Goal: Task Accomplishment & Management: Manage account settings

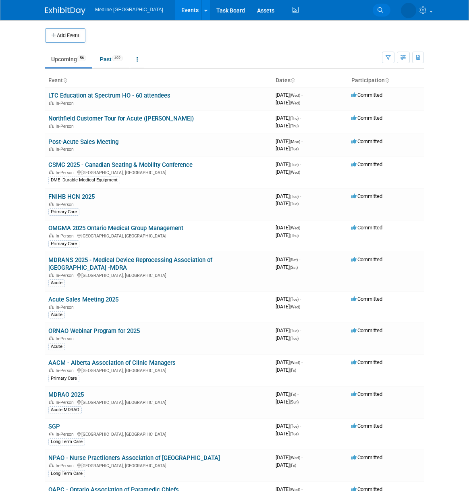
click at [376, 10] on link "Search" at bounding box center [382, 10] width 18 height 13
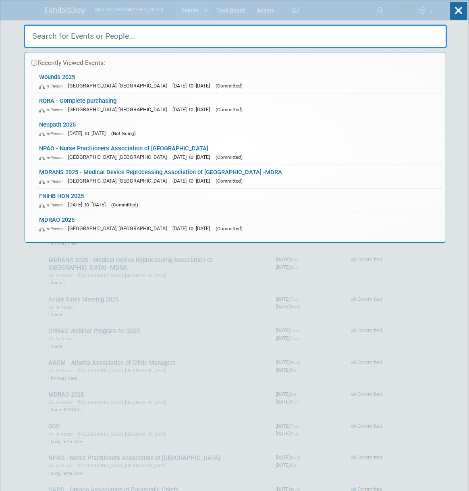
click at [137, 35] on input "text" at bounding box center [235, 36] width 423 height 23
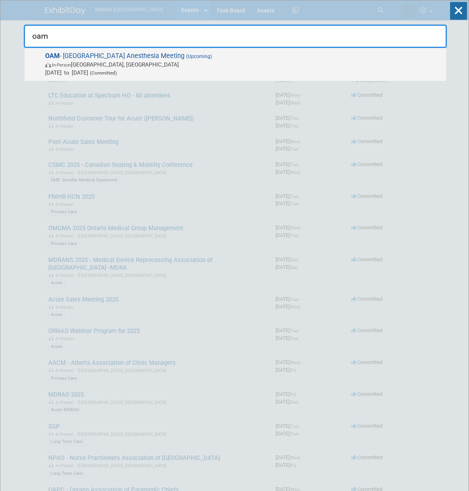
type input "oam"
click at [143, 64] on span "In-Person Ottawa, Canada" at bounding box center [243, 64] width 397 height 8
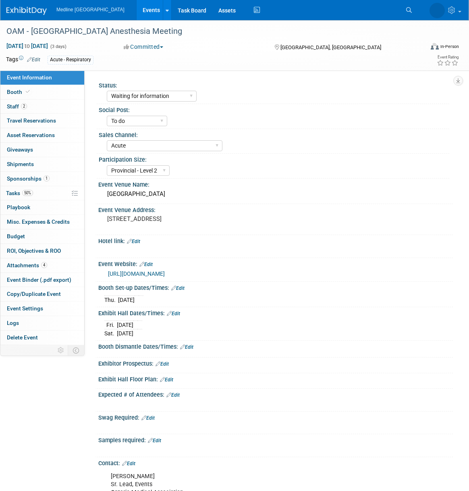
select select "Waiting for information"
select select "To do"
select select "Acute"
select select "Provincial - Level 2"
click at [58, 108] on link "2 Staff 2" at bounding box center [42, 107] width 84 height 14
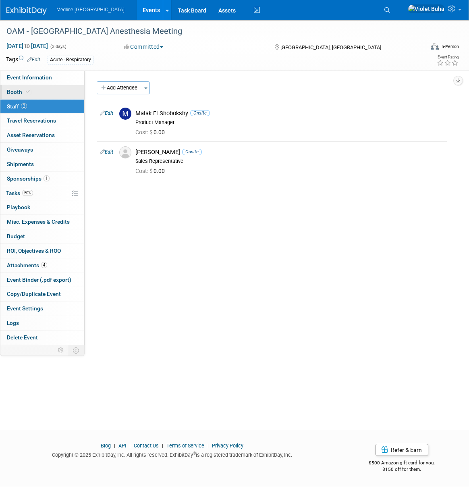
click at [42, 96] on link "Booth" at bounding box center [42, 92] width 84 height 14
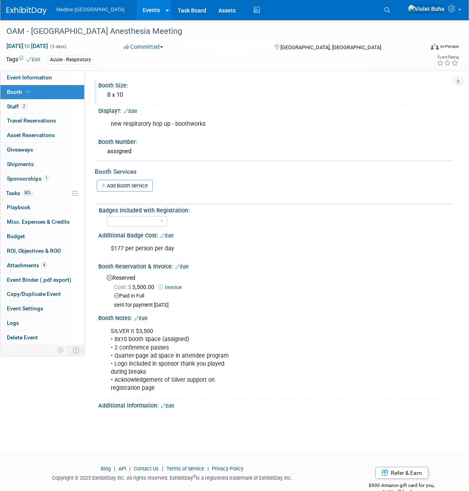
click at [147, 97] on div "8 x 10" at bounding box center [275, 95] width 343 height 12
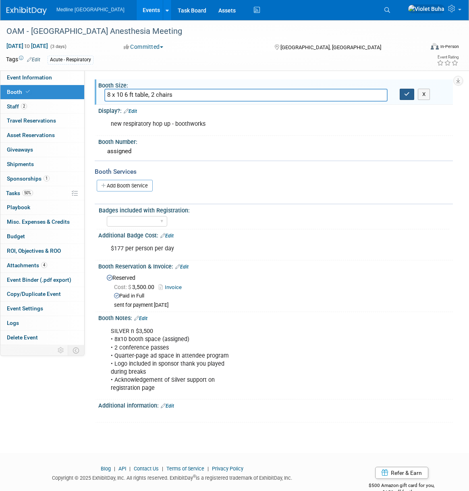
type input "8 x 10 6 ft table, 2 chairs"
click at [406, 96] on icon "button" at bounding box center [407, 93] width 6 height 5
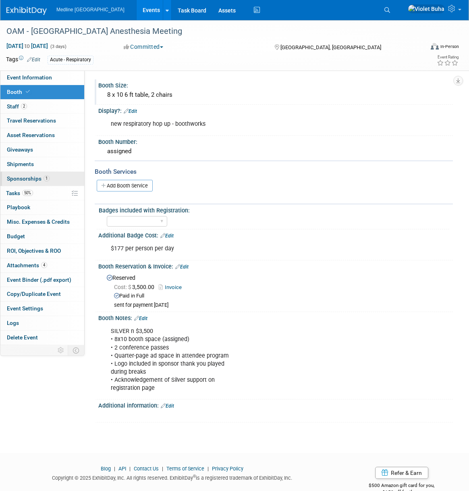
click at [32, 179] on span "Sponsorships 1" at bounding box center [28, 178] width 43 height 6
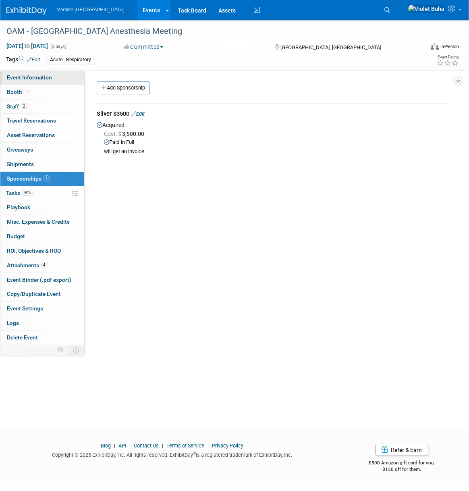
click at [47, 79] on span "Event Information" at bounding box center [29, 77] width 45 height 6
select select "Waiting for information"
select select "To do"
select select "Acute"
select select "Provincial - Level 2"
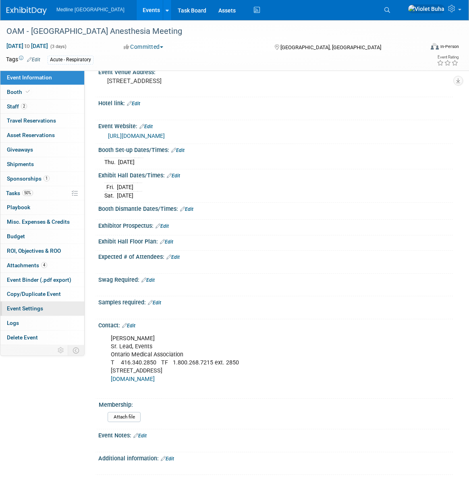
scroll to position [138, 0]
click at [146, 436] on link "Edit" at bounding box center [139, 436] width 13 height 6
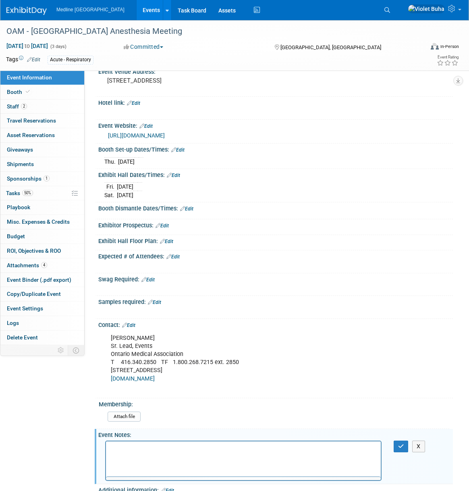
scroll to position [0, 0]
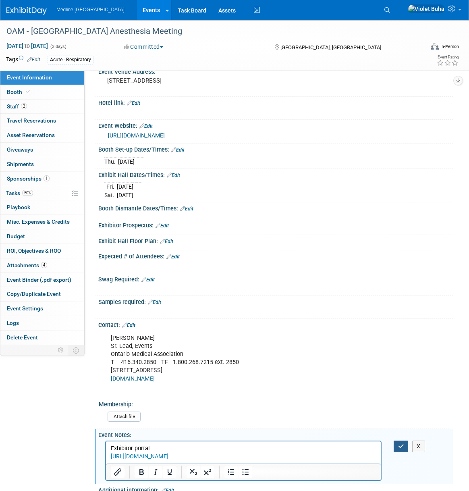
click at [403, 447] on icon "button" at bounding box center [401, 446] width 6 height 6
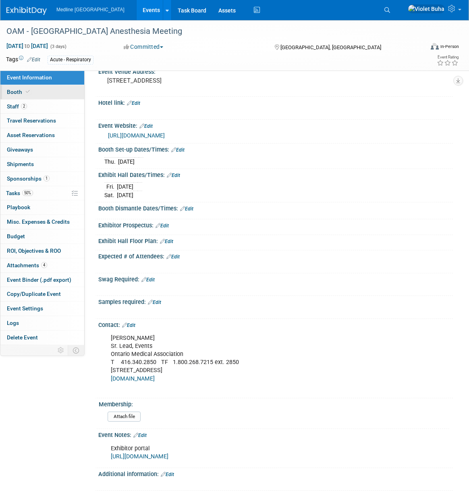
click at [39, 94] on link "Booth" at bounding box center [42, 92] width 84 height 14
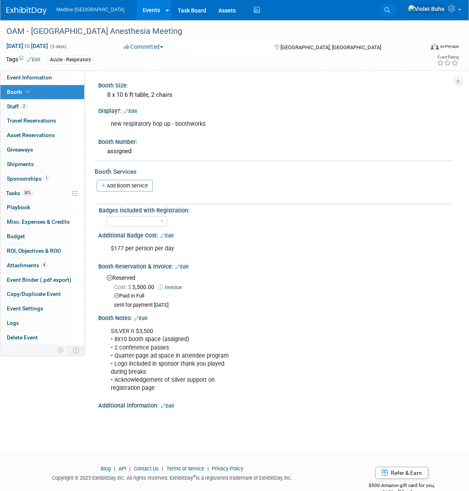
click at [390, 10] on icon at bounding box center [388, 10] width 6 height 6
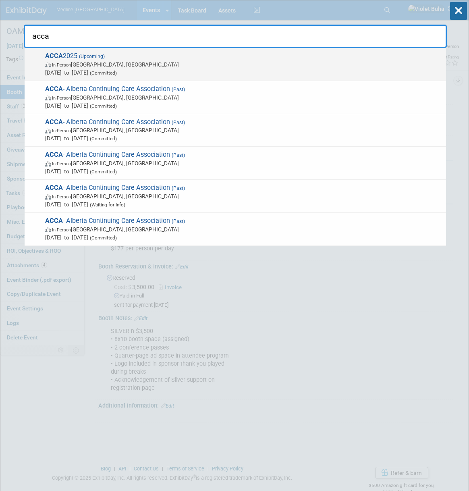
type input "acca"
click at [129, 58] on span "ACCA 2025 (Upcoming) In-Person [GEOGRAPHIC_DATA], [GEOGRAPHIC_DATA] [DATE] to […" at bounding box center [242, 64] width 399 height 25
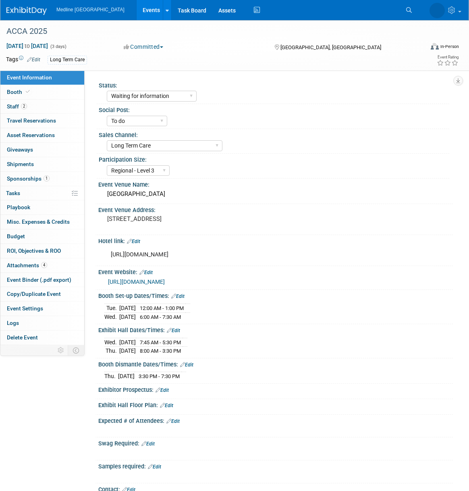
select select "Waiting for information"
select select "To do"
select select "Long Term Care"
select select "Regional - Level 3"
click at [35, 108] on link "2 Staff 2" at bounding box center [42, 107] width 84 height 14
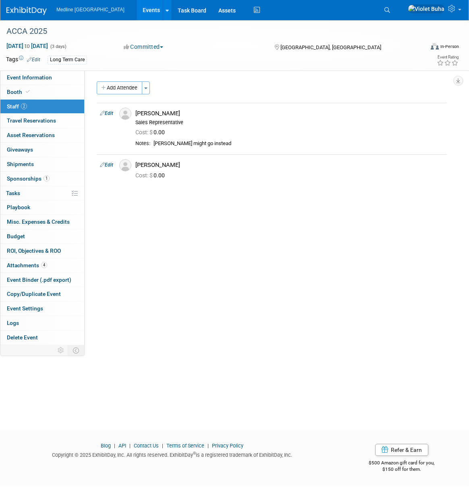
click at [38, 12] on img at bounding box center [26, 11] width 40 height 8
